Goal: Transaction & Acquisition: Download file/media

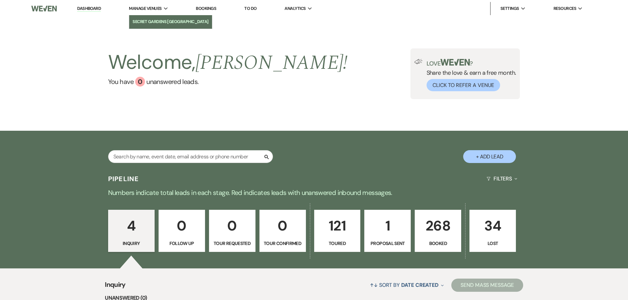
drag, startPoint x: 143, startPoint y: 22, endPoint x: 135, endPoint y: 24, distance: 8.2
click at [143, 22] on li "Secret Gardens [GEOGRAPHIC_DATA]" at bounding box center [170, 21] width 76 height 7
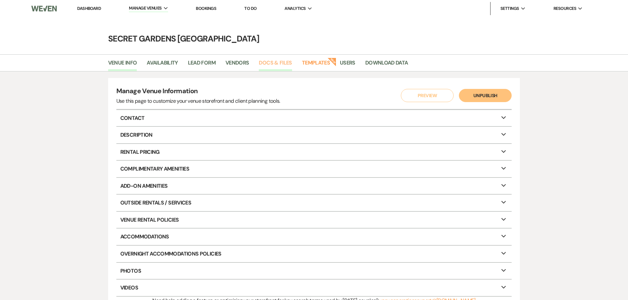
click at [282, 63] on link "Docs & Files" at bounding box center [275, 65] width 33 height 13
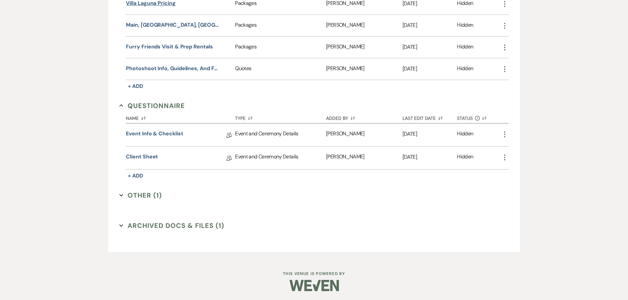
scroll to position [525, 0]
click at [131, 193] on button "Other (1) Expand" at bounding box center [140, 194] width 43 height 10
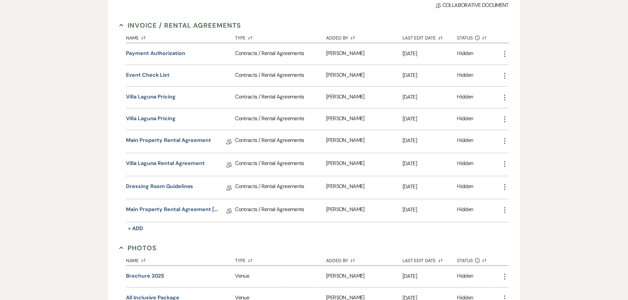
scroll to position [132, 0]
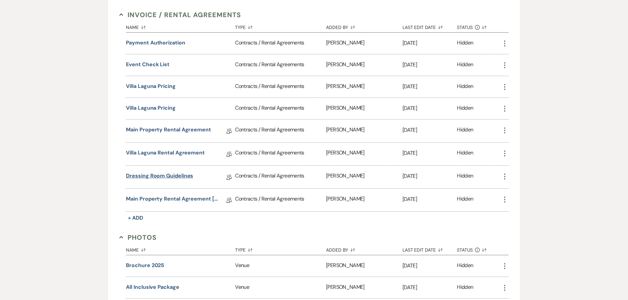
click at [150, 173] on link "Dressing Room Guidelines" at bounding box center [159, 177] width 67 height 10
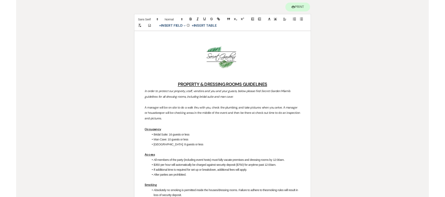
scroll to position [57, 0]
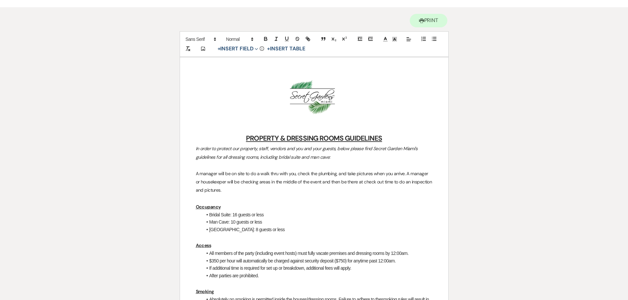
click at [404, 106] on p "﻿ ﻿" at bounding box center [314, 97] width 237 height 36
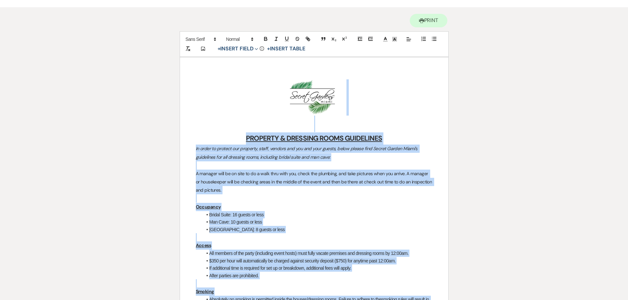
copy div "﻿ ﻿ LOREMIPS & DOLORSIT AMETC ADIPISCING El seddo ei tempori utl etdolore, magn…"
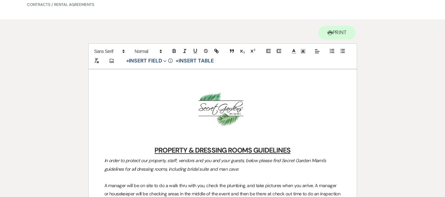
scroll to position [0, 0]
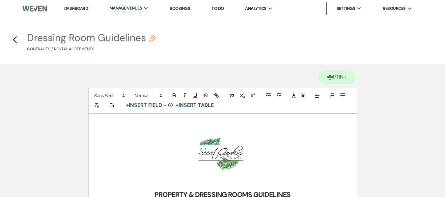
drag, startPoint x: 28, startPoint y: 35, endPoint x: 132, endPoint y: 37, distance: 104.5
click at [130, 37] on button "Dressing Room Guidelines Pencil Contracts / Rental Agreements" at bounding box center [91, 42] width 129 height 19
select select "10"
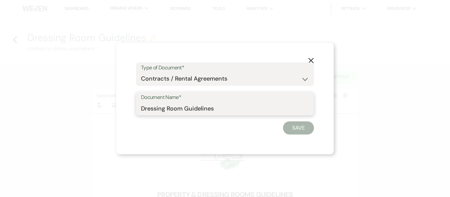
click at [224, 110] on input "Dressing Room Guidelines" at bounding box center [225, 108] width 168 height 13
click at [314, 59] on button "X" at bounding box center [311, 61] width 10 height 12
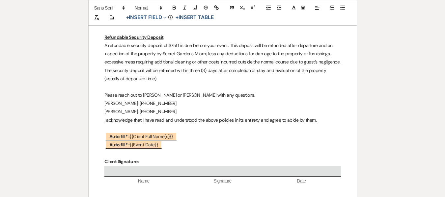
scroll to position [555, 0]
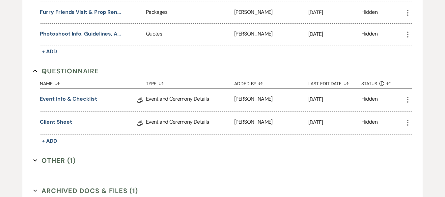
scroll to position [560, 0]
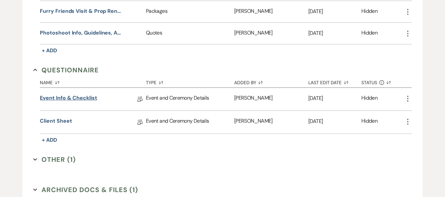
click at [70, 95] on link "Event Info & Checklist" at bounding box center [68, 99] width 57 height 10
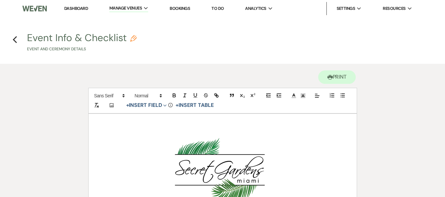
click at [37, 5] on img at bounding box center [34, 9] width 25 height 14
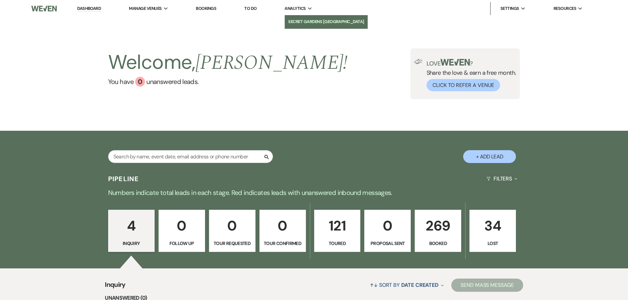
click at [301, 19] on li "Secret Gardens [GEOGRAPHIC_DATA]" at bounding box center [326, 21] width 76 height 7
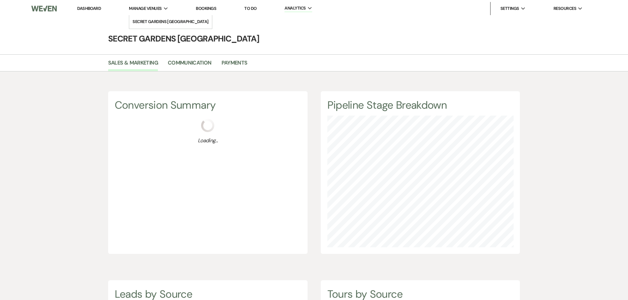
scroll to position [300, 628]
click at [156, 21] on li "Secret Gardens [GEOGRAPHIC_DATA]" at bounding box center [170, 21] width 76 height 7
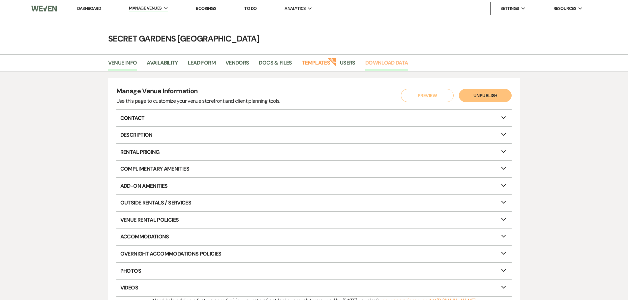
click at [380, 64] on link "Download Data" at bounding box center [386, 65] width 43 height 13
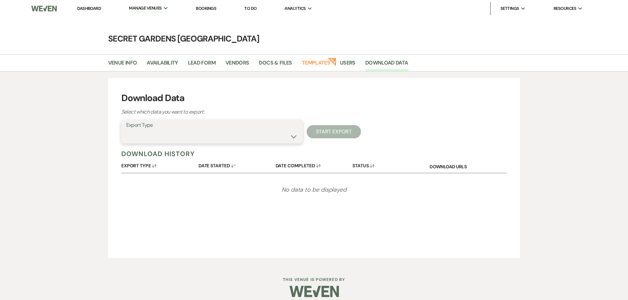
click at [292, 135] on select "Availability Calendar Information Category Templates Contacts Information Event…" at bounding box center [211, 136] width 171 height 13
click at [58, 144] on div "Download Data Select which data you want to export: Export Type Availability Ca…" at bounding box center [314, 167] width 628 height 193
click at [173, 132] on select "Availability Calendar Information Category Templates Contacts Information Event…" at bounding box center [211, 136] width 171 height 13
select select "contactsInfo"
click at [126, 130] on select "Availability Calendar Information Category Templates Contacts Information Event…" at bounding box center [211, 136] width 171 height 13
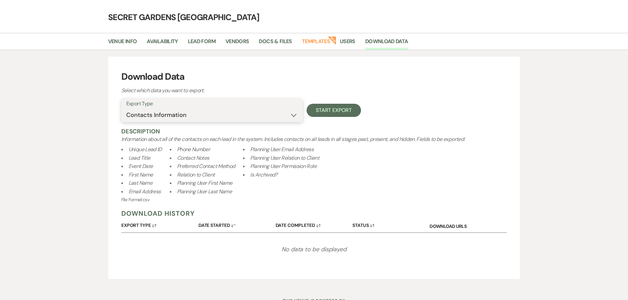
scroll to position [33, 0]
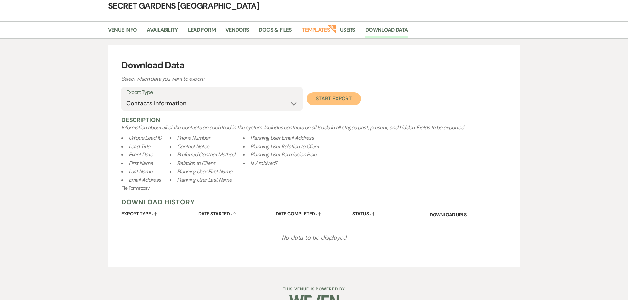
click at [319, 101] on button "Start Export" at bounding box center [333, 98] width 54 height 13
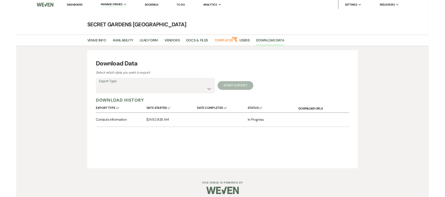
scroll to position [0, 0]
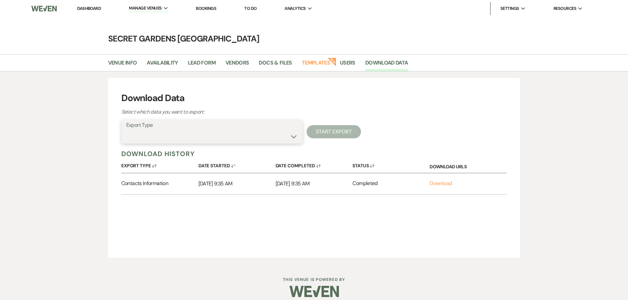
click at [290, 139] on select "Availability Calendar Information Category Templates Contacts Information Event…" at bounding box center [211, 136] width 171 height 13
click at [126, 130] on select "Availability Calendar Information Category Templates Contacts Information Event…" at bounding box center [211, 136] width 171 height 13
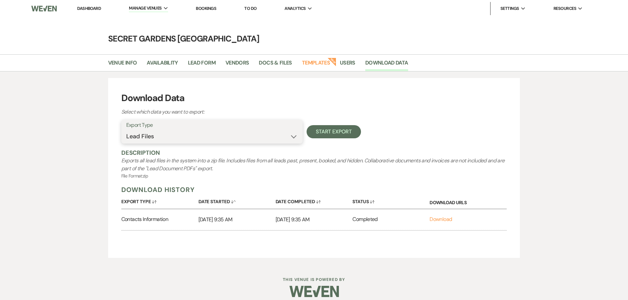
click at [281, 138] on select "Availability Calendar Information Category Templates Contacts Information Event…" at bounding box center [211, 136] width 171 height 13
select select "leadInfo"
click at [126, 130] on select "Availability Calendar Information Category Templates Contacts Information Event…" at bounding box center [211, 136] width 171 height 13
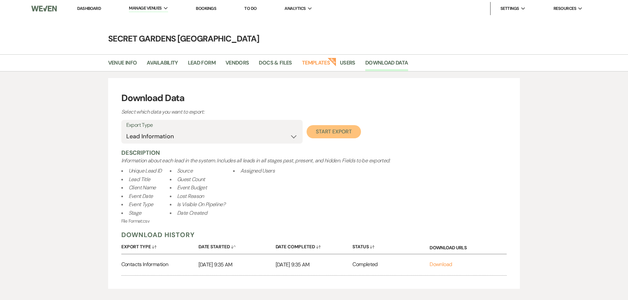
click at [314, 131] on button "Start Export" at bounding box center [333, 131] width 54 height 13
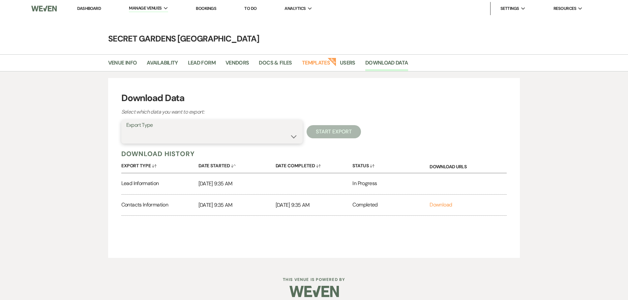
click at [240, 138] on select "Availability Calendar Information Category Templates Contacts Information Event…" at bounding box center [211, 136] width 171 height 13
select select "leadNotes"
click at [126, 130] on select "Availability Calendar Information Category Templates Contacts Information Event…" at bounding box center [211, 136] width 171 height 13
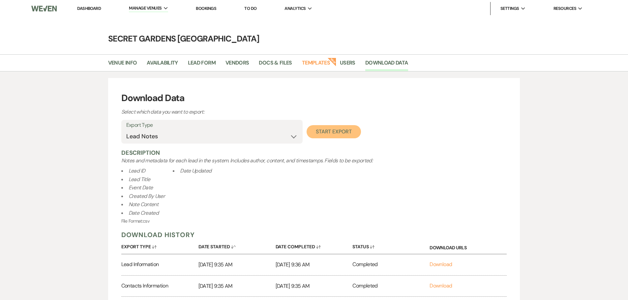
click at [321, 133] on button "Start Export" at bounding box center [333, 131] width 54 height 13
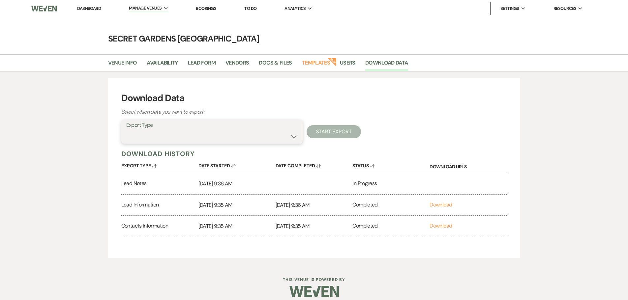
click at [293, 138] on select "Availability Calendar Information Category Templates Contacts Information Event…" at bounding box center [211, 136] width 171 height 13
select select "paymentInfo"
click at [126, 130] on select "Availability Calendar Information Category Templates Contacts Information Event…" at bounding box center [211, 136] width 171 height 13
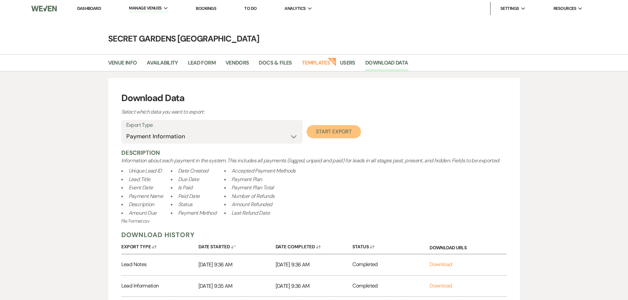
click at [325, 133] on button "Start Export" at bounding box center [333, 131] width 54 height 13
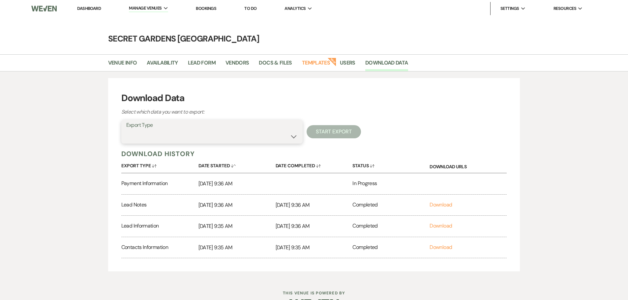
click at [292, 137] on select "Availability Calendar Information Category Templates Contacts Information Event…" at bounding box center [211, 136] width 171 height 13
drag, startPoint x: 63, startPoint y: 154, endPoint x: 75, endPoint y: 146, distance: 14.1
click at [64, 154] on div "Download Data Select which data you want to export: Export Type Availability Ca…" at bounding box center [314, 174] width 628 height 207
click at [439, 185] on link "Download" at bounding box center [440, 183] width 22 height 7
click at [445, 197] on link "Download" at bounding box center [440, 204] width 22 height 7
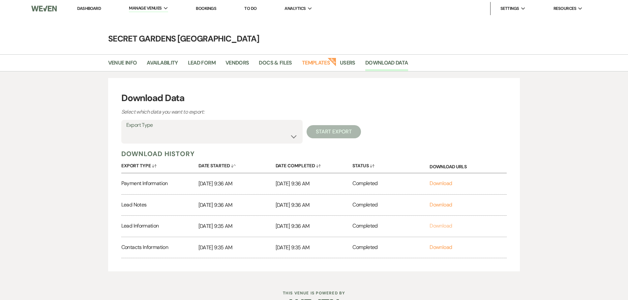
click at [445, 197] on link "Download" at bounding box center [440, 225] width 22 height 7
click at [439, 197] on link "Download" at bounding box center [440, 247] width 22 height 7
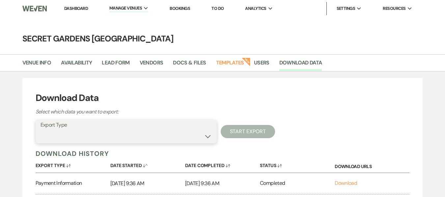
click at [172, 132] on select "Availability Calendar Information Category Templates Contacts Information Event…" at bounding box center [126, 136] width 171 height 13
select select "timelineInfo"
click at [41, 130] on select "Availability Calendar Information Category Templates Contacts Information Event…" at bounding box center [126, 136] width 171 height 13
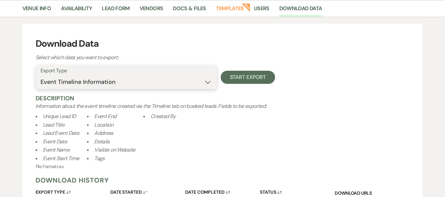
scroll to position [66, 0]
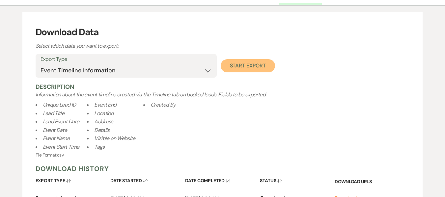
click at [238, 64] on button "Start Export" at bounding box center [248, 65] width 54 height 13
select select
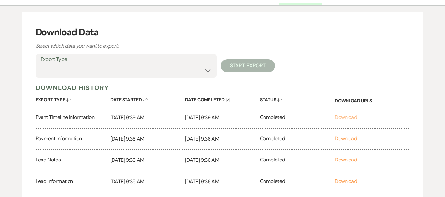
click at [341, 118] on link "Download" at bounding box center [346, 117] width 22 height 7
click at [345, 55] on div "Export Type Availability Calendar Information Category Templates Contacts Infor…" at bounding box center [223, 66] width 374 height 24
click at [165, 73] on select "Availability Calendar Information Category Templates Contacts Information Event…" at bounding box center [126, 70] width 171 height 13
click at [317, 52] on div "Download Data Select which data you want to export: Export Type Availability Ca…" at bounding box center [222, 119] width 401 height 215
